Goal: Use online tool/utility: Utilize a website feature to perform a specific function

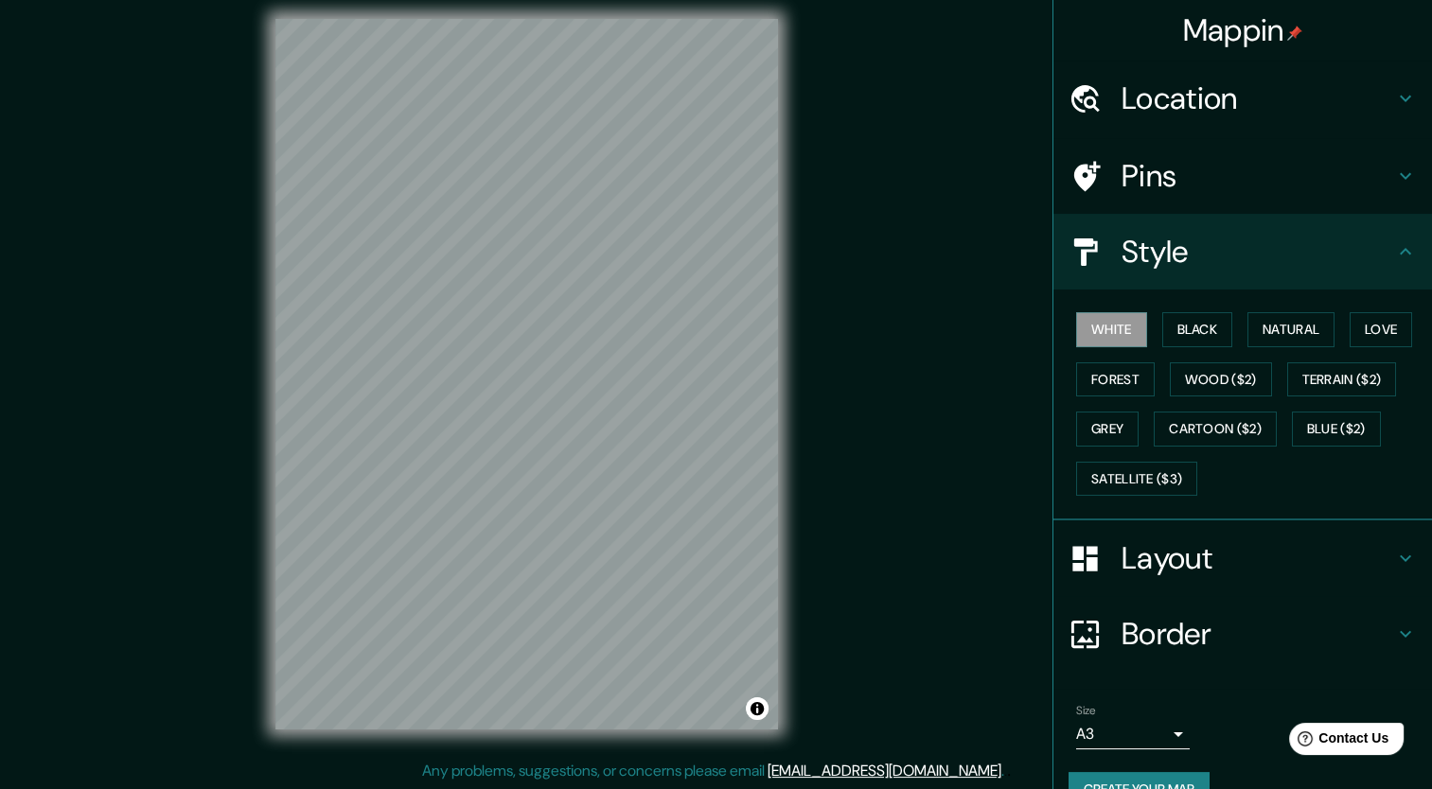
scroll to position [37, 0]
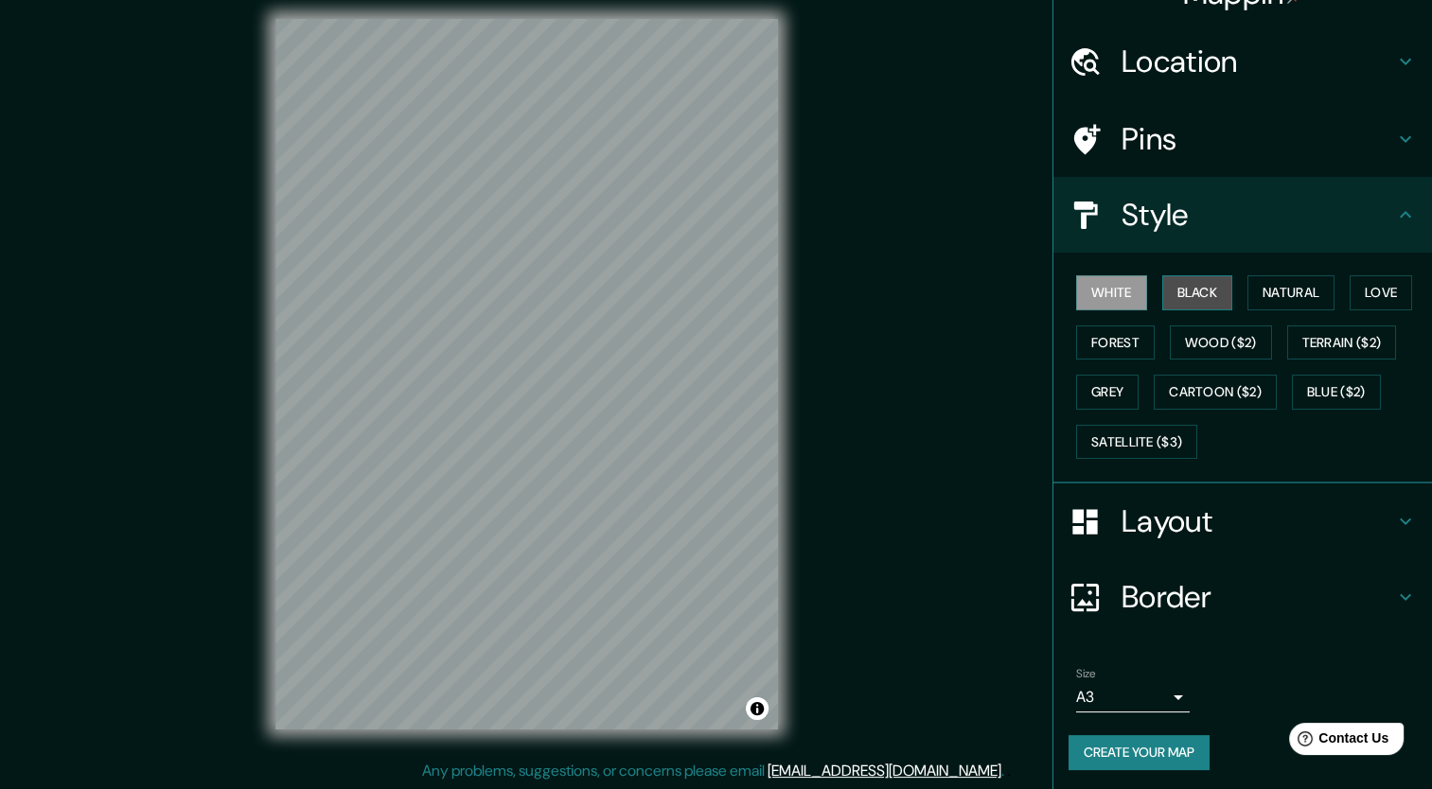
click at [1199, 275] on button "Black" at bounding box center [1197, 292] width 71 height 35
click at [1265, 292] on button "Natural" at bounding box center [1291, 292] width 87 height 35
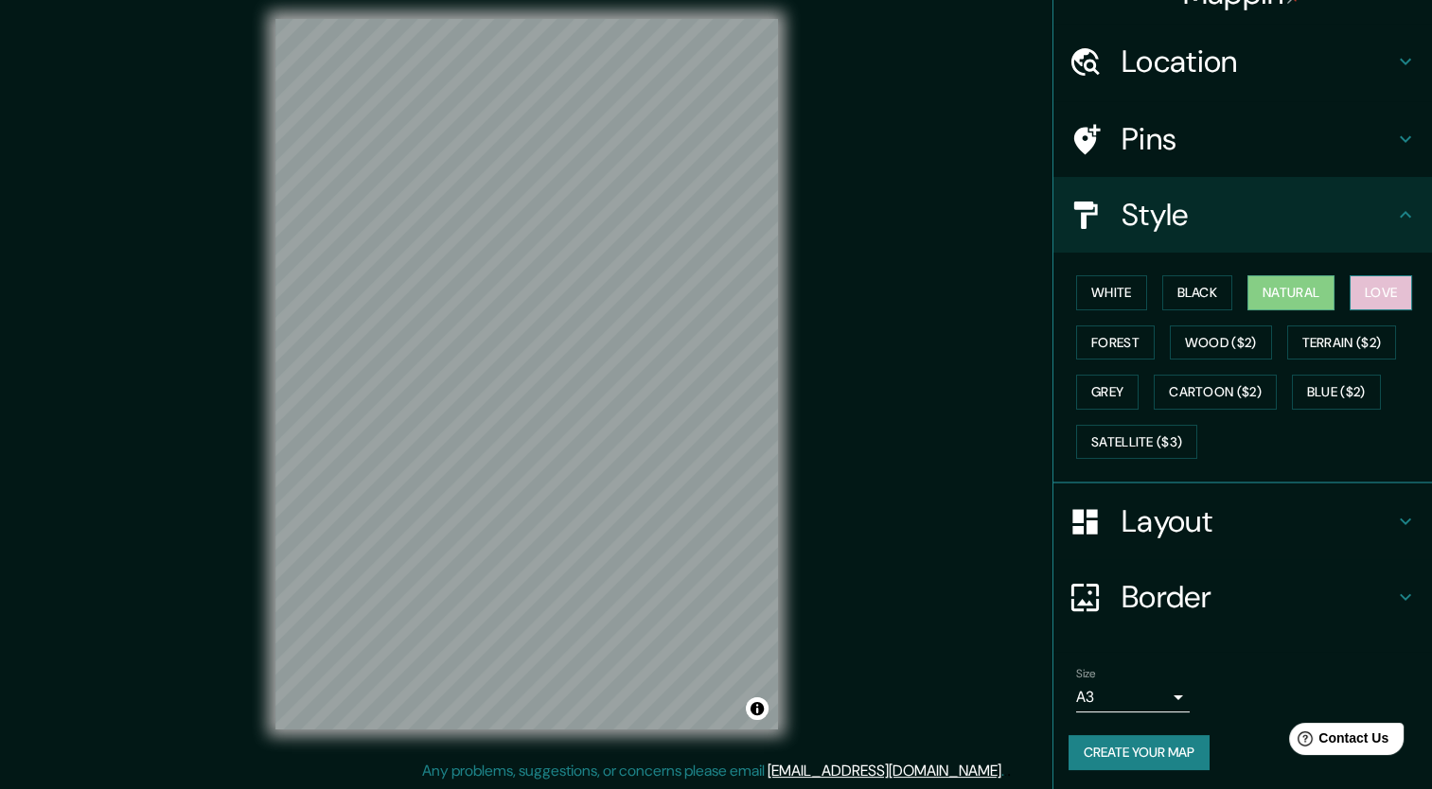
click at [1350, 287] on button "Love" at bounding box center [1381, 292] width 62 height 35
click at [1132, 341] on button "Forest" at bounding box center [1115, 343] width 79 height 35
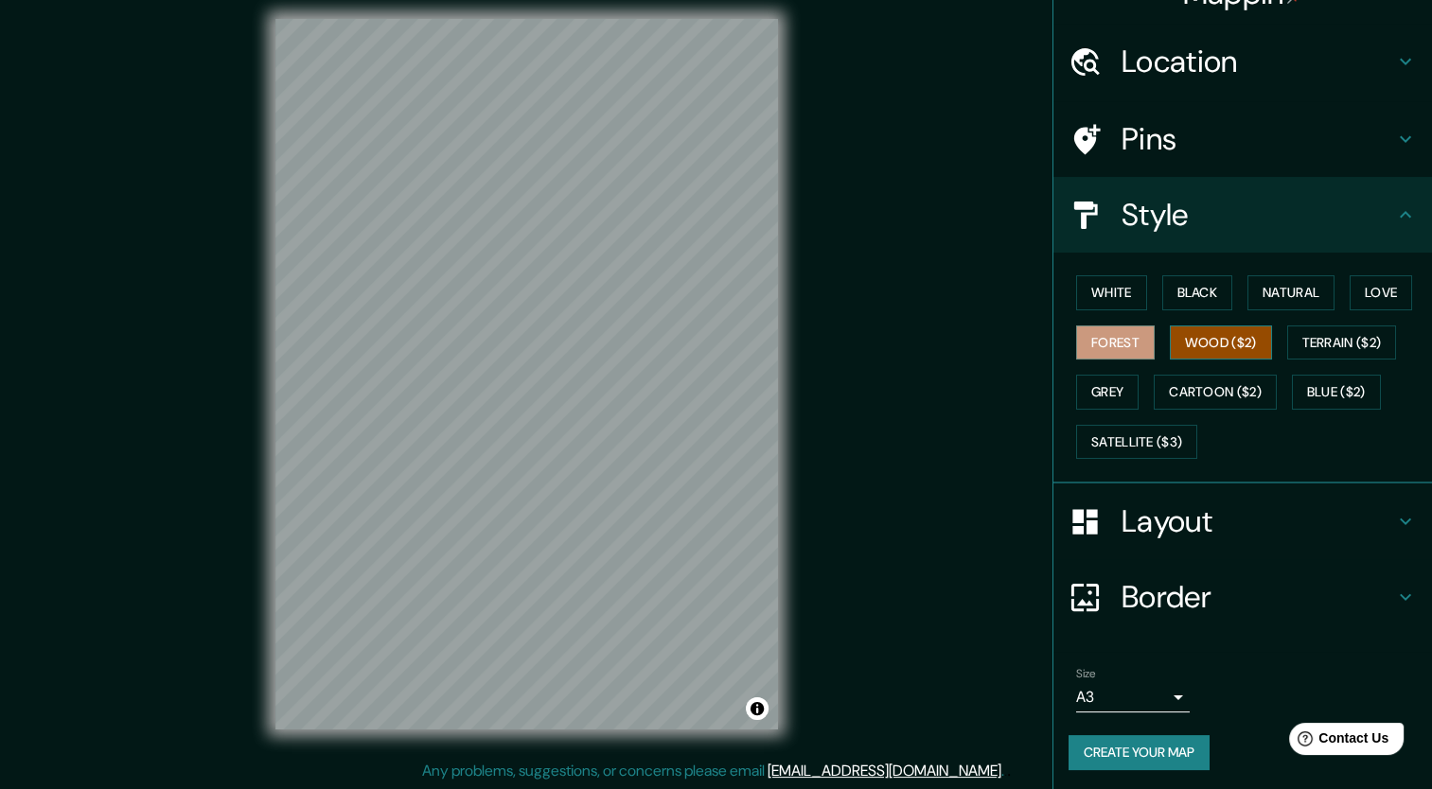
click at [1195, 344] on button "Wood ($2)" at bounding box center [1221, 343] width 102 height 35
click at [1267, 343] on div "White Black Natural Love Forest Wood ($2) Terrain ($2) Grey Cartoon ($2) Blue (…" at bounding box center [1250, 367] width 363 height 199
click at [1320, 342] on button "Terrain ($2)" at bounding box center [1342, 343] width 110 height 35
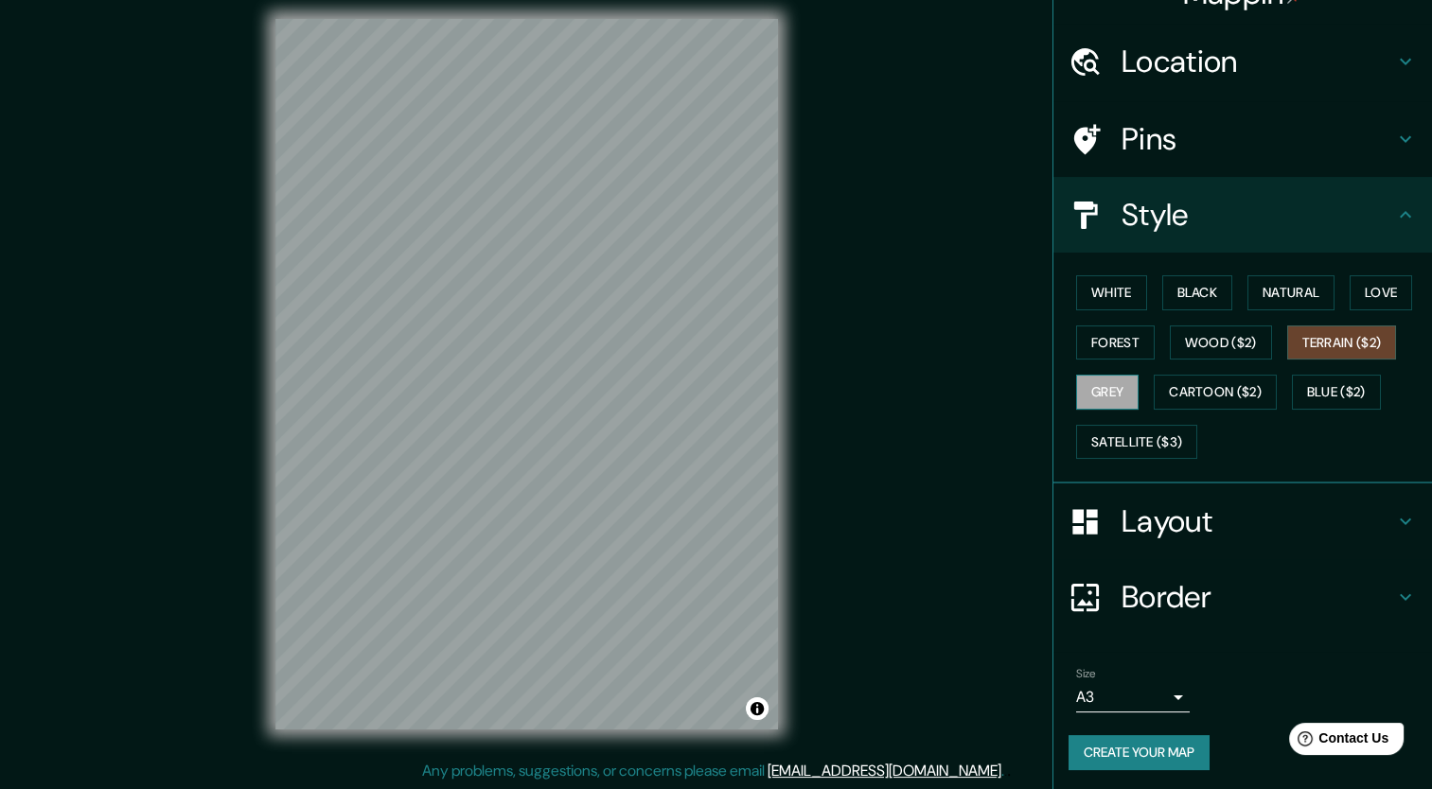
click at [1097, 398] on button "Grey" at bounding box center [1107, 392] width 62 height 35
click at [1189, 390] on button "Cartoon ($2)" at bounding box center [1215, 392] width 123 height 35
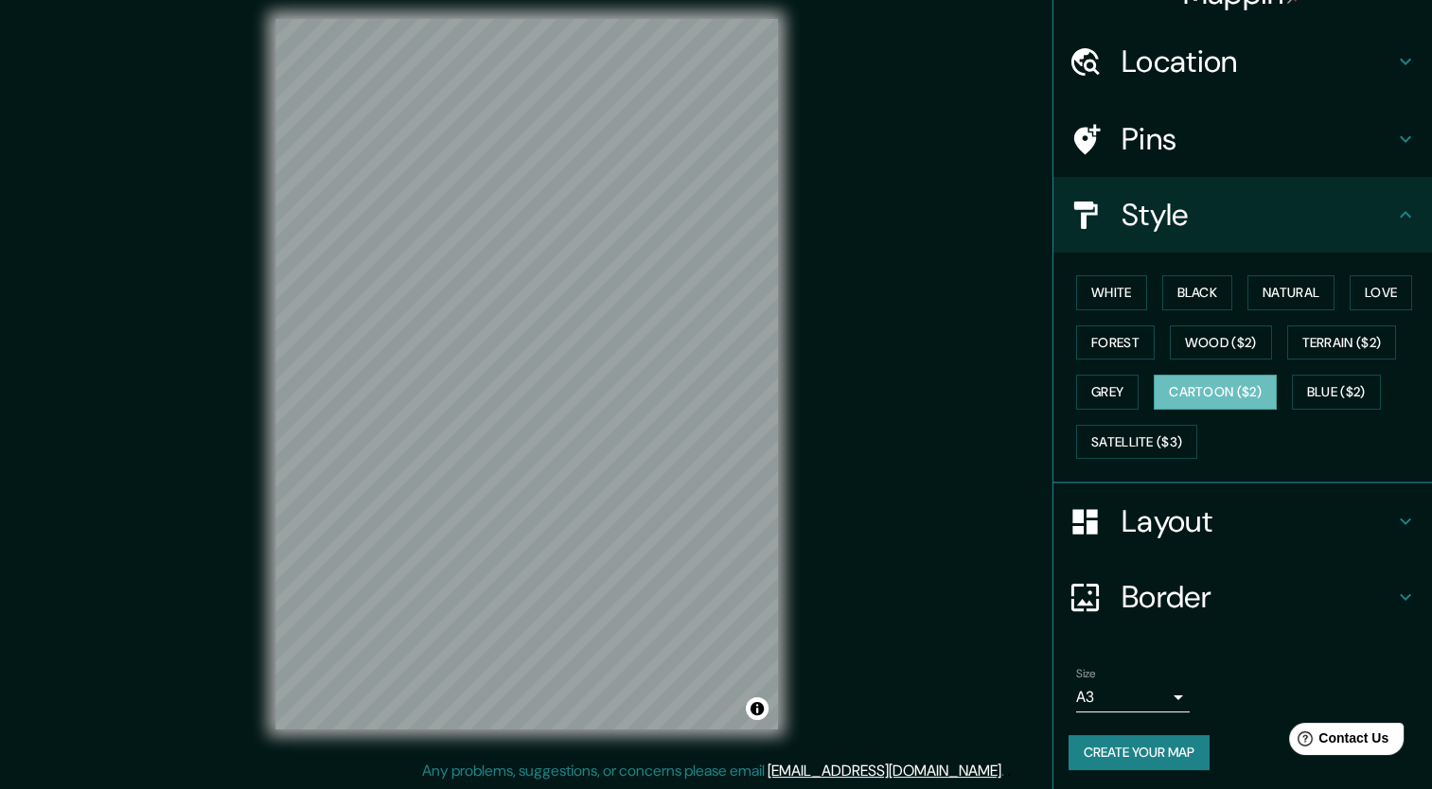
click at [1137, 397] on div "White Black Natural Love Forest Wood ($2) Terrain ($2) Grey Cartoon ($2) Blue (…" at bounding box center [1250, 367] width 363 height 199
click at [1090, 397] on button "Grey" at bounding box center [1107, 392] width 62 height 35
click at [1112, 286] on button "White" at bounding box center [1111, 292] width 71 height 35
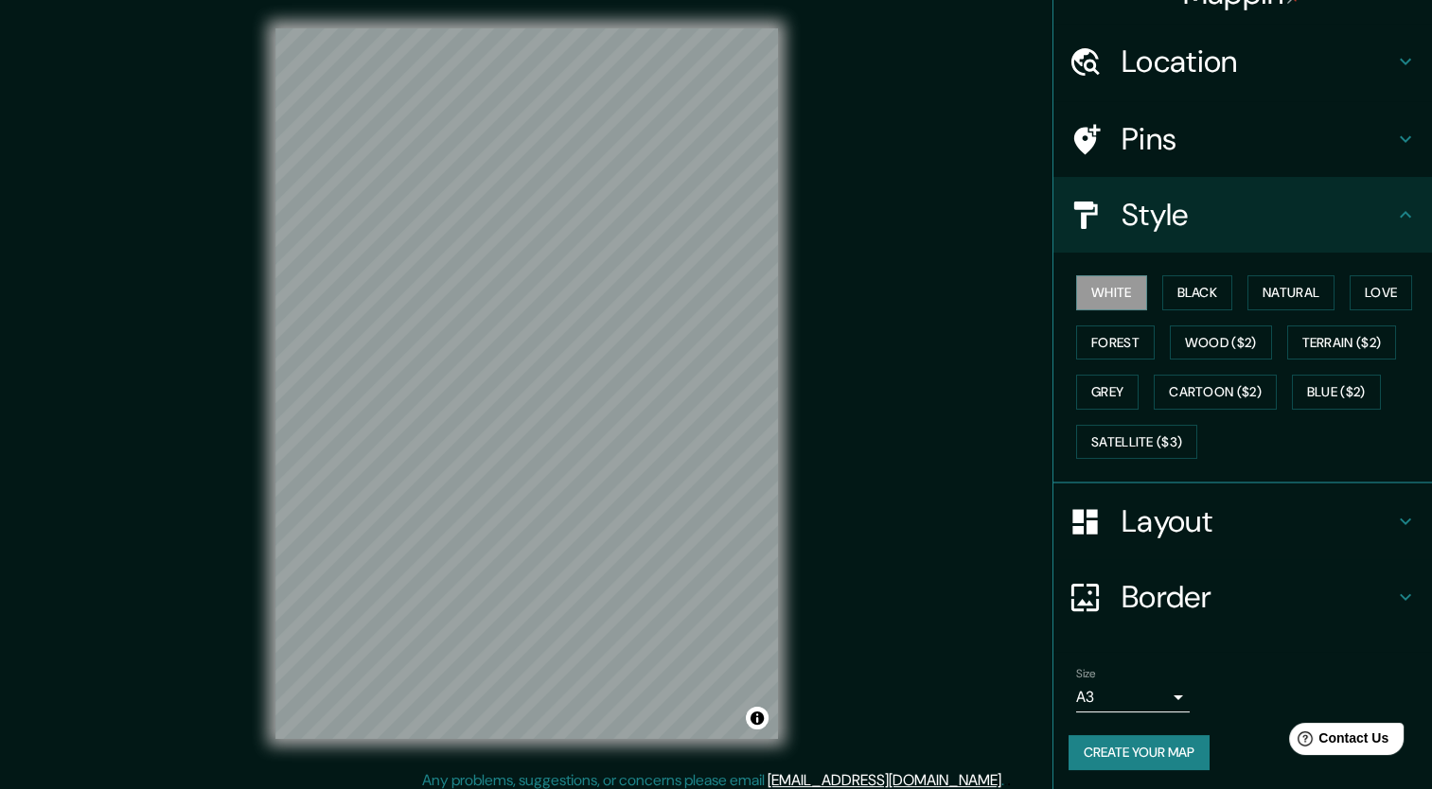
scroll to position [0, 0]
